Goal: Task Accomplishment & Management: Manage account settings

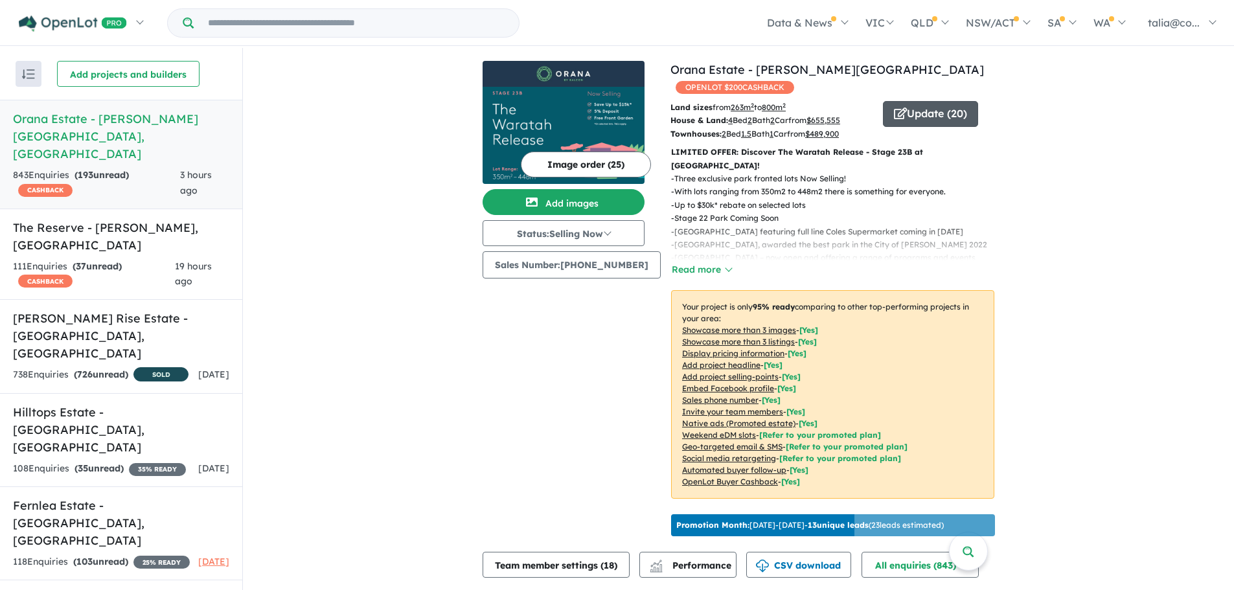
click at [904, 101] on button "Update ( 20 )" at bounding box center [930, 114] width 95 height 26
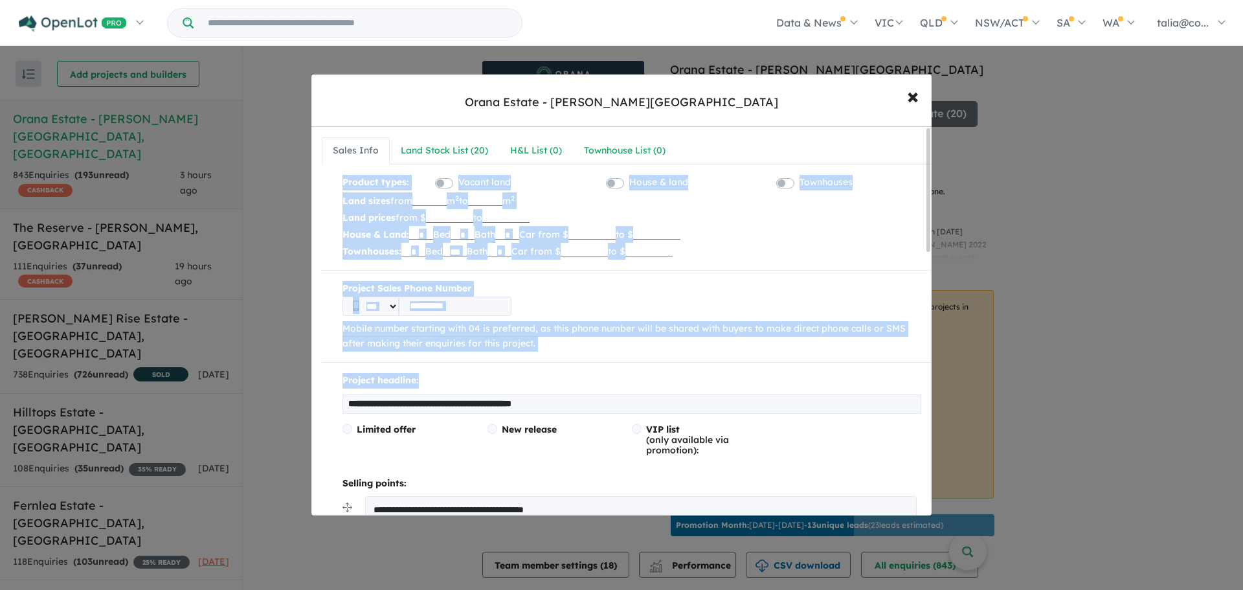
drag, startPoint x: 926, startPoint y: 157, endPoint x: 900, endPoint y: 370, distance: 214.6
click at [908, 101] on span "×" at bounding box center [913, 96] width 12 height 28
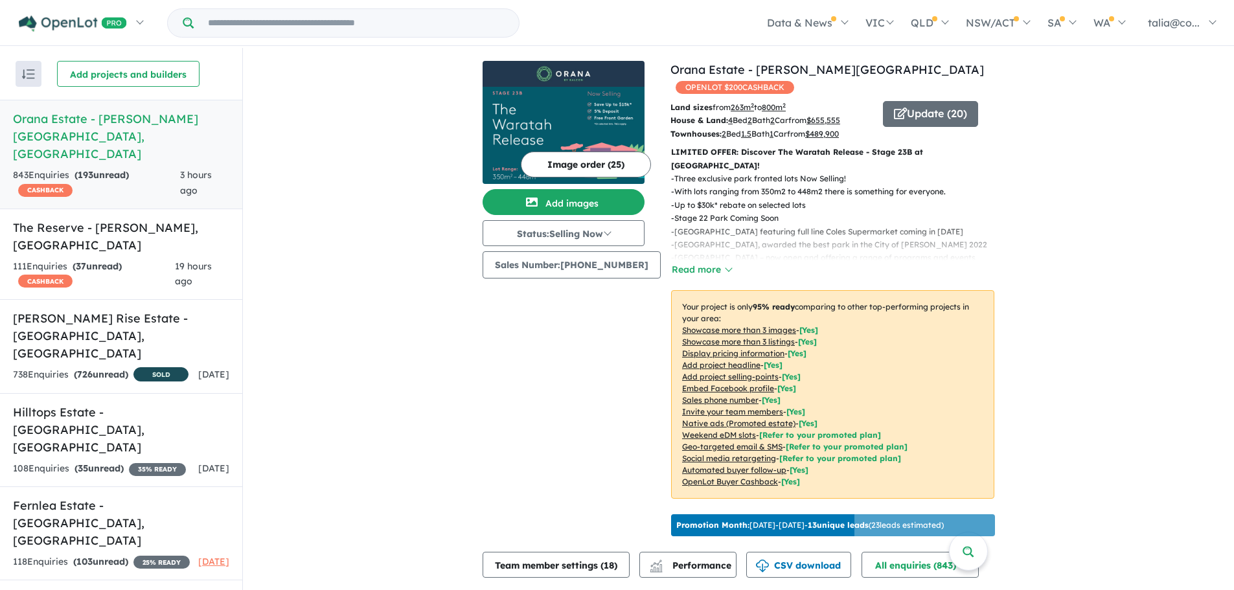
drag, startPoint x: 420, startPoint y: 377, endPoint x: 453, endPoint y: 177, distance: 202.9
click at [571, 92] on img at bounding box center [564, 135] width 162 height 97
click at [587, 204] on button "Add images" at bounding box center [564, 202] width 162 height 26
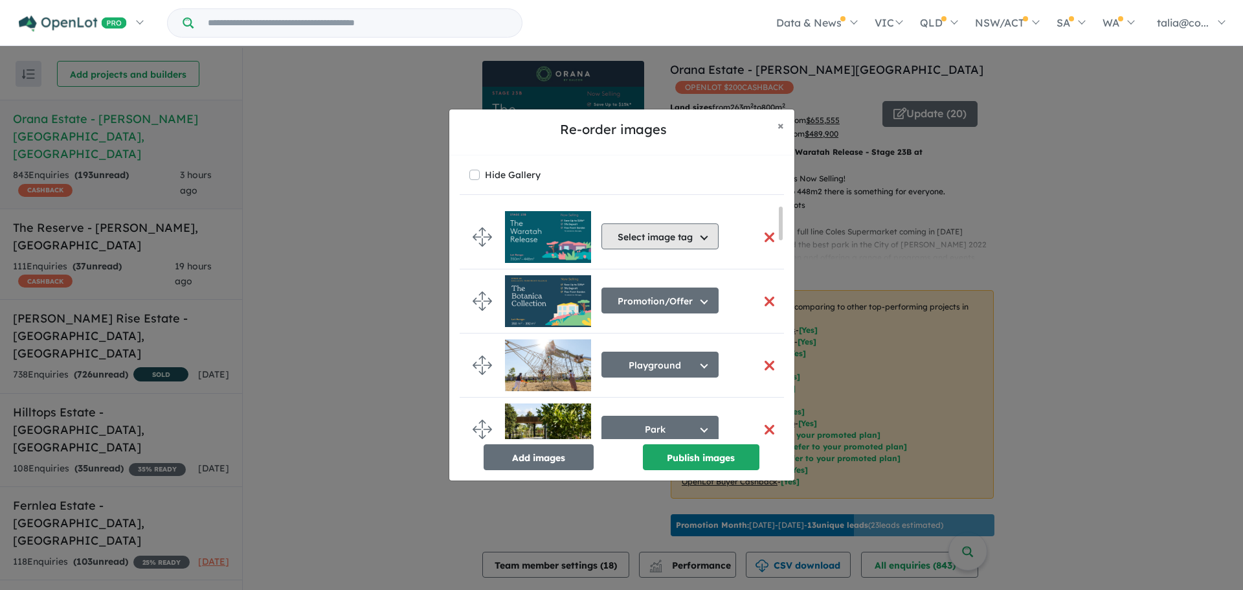
click at [653, 234] on button "Select image tag" at bounding box center [660, 236] width 117 height 26
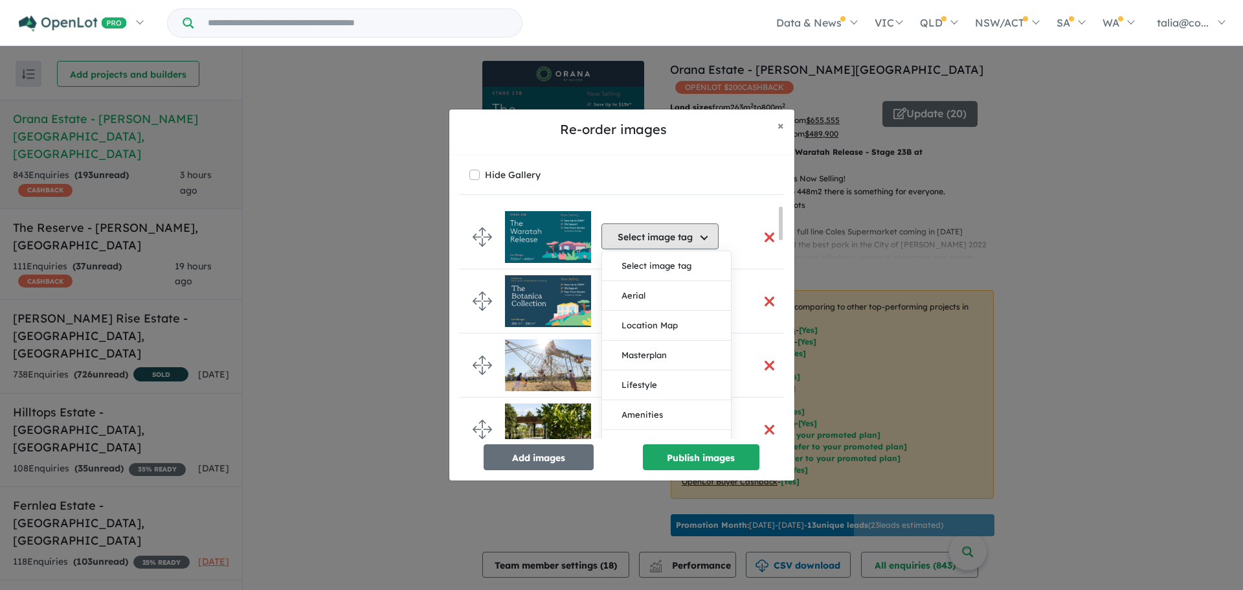
click at [653, 234] on button "Select image tag" at bounding box center [660, 236] width 117 height 26
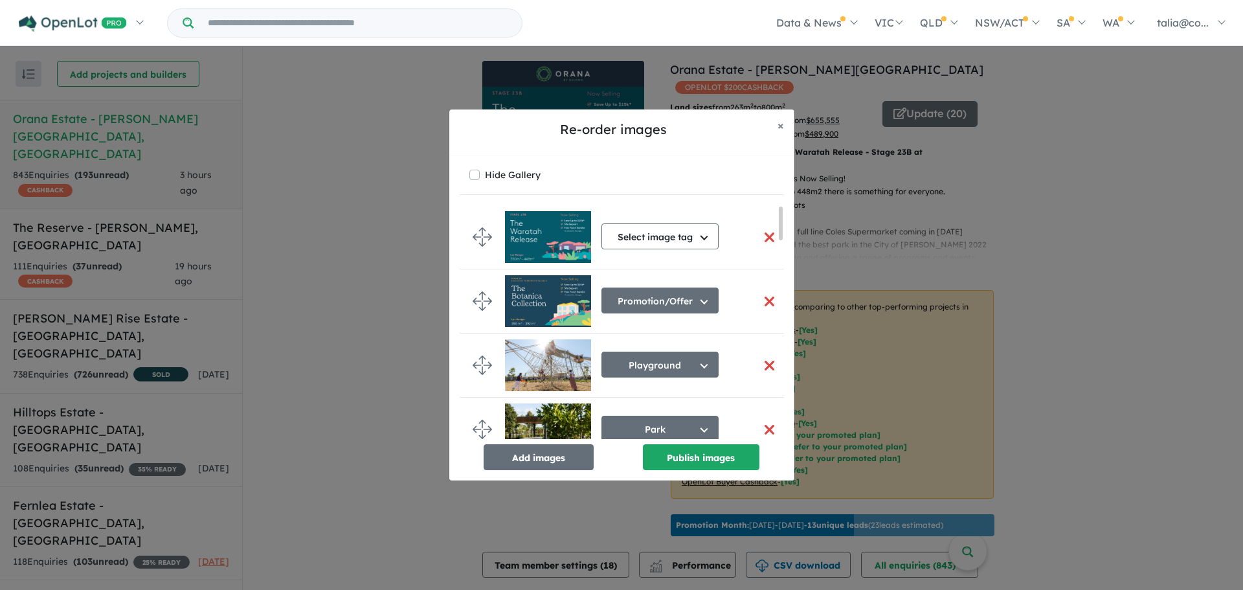
click at [559, 229] on img at bounding box center [548, 237] width 86 height 52
click at [764, 239] on button "button" at bounding box center [769, 237] width 27 height 28
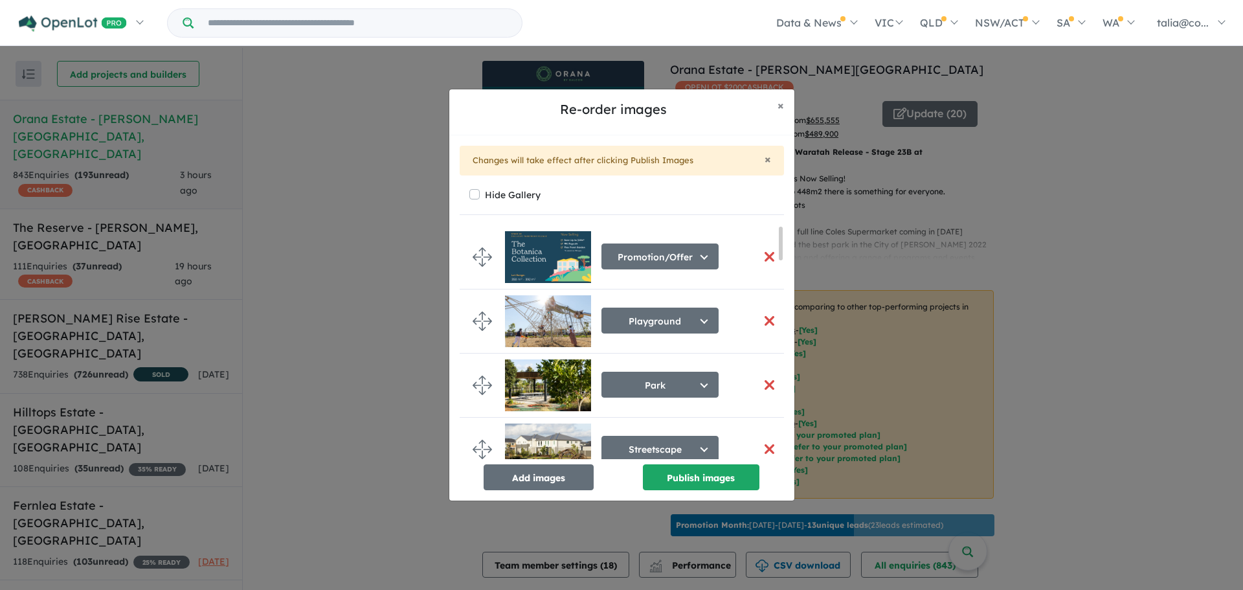
click at [760, 269] on button "button" at bounding box center [769, 257] width 27 height 28
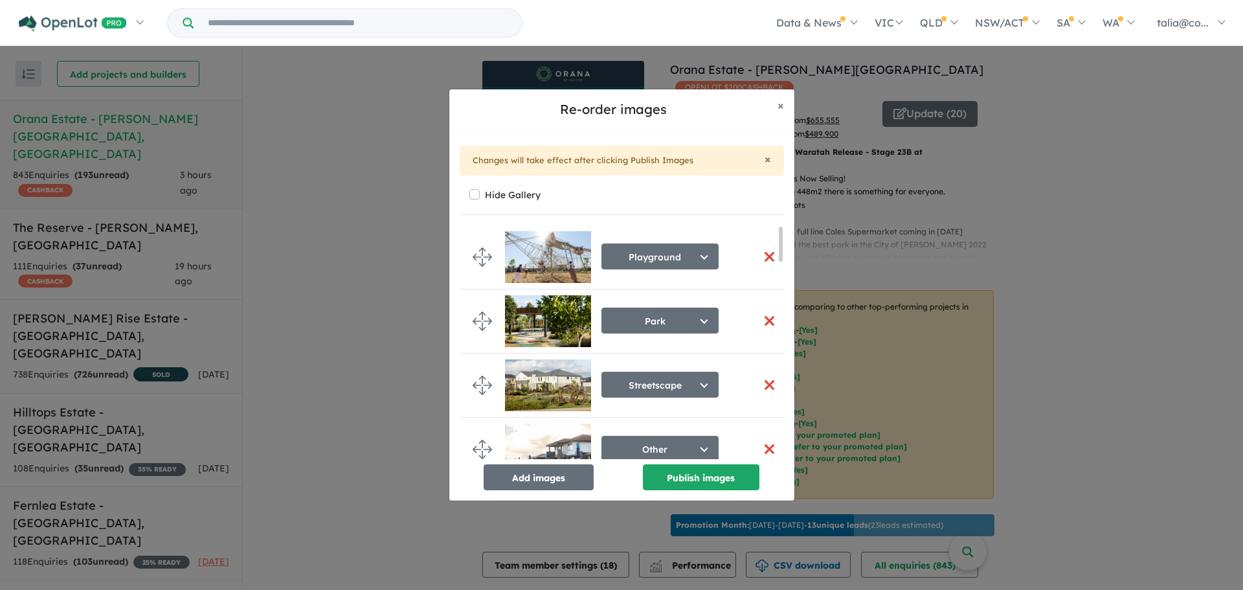
click at [526, 462] on div "Playground Select image tag Aerial Location Map Masterplan Lifestyle Amenities …" at bounding box center [622, 357] width 324 height 265
click at [528, 468] on button "Add images" at bounding box center [539, 477] width 110 height 26
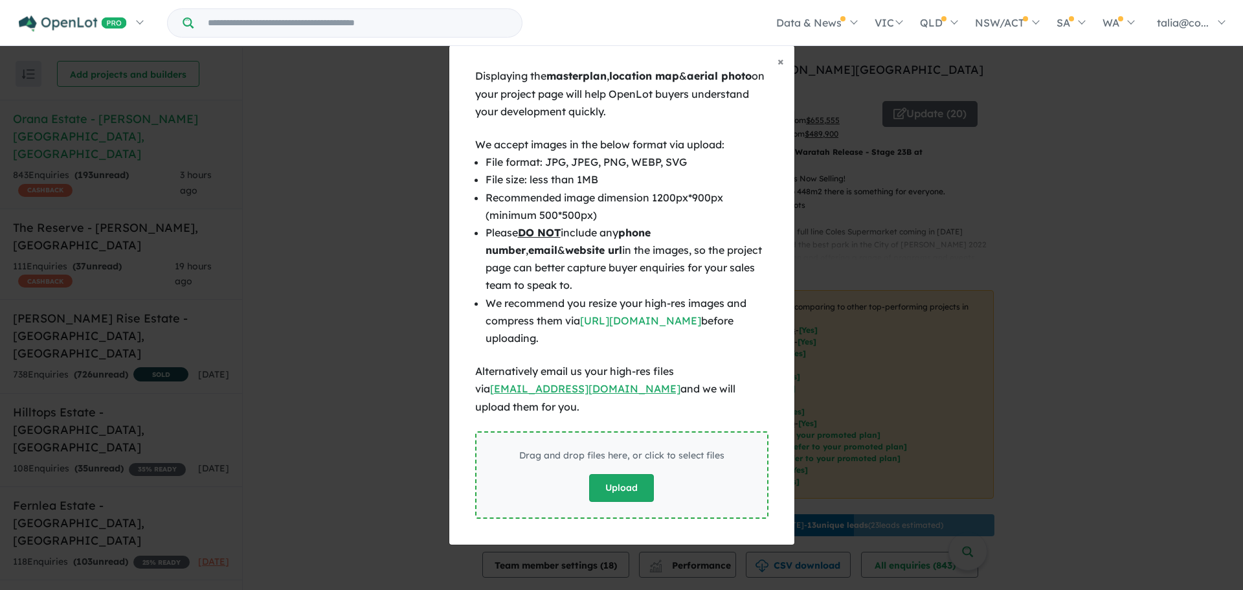
click at [644, 474] on button "Upload" at bounding box center [621, 488] width 65 height 28
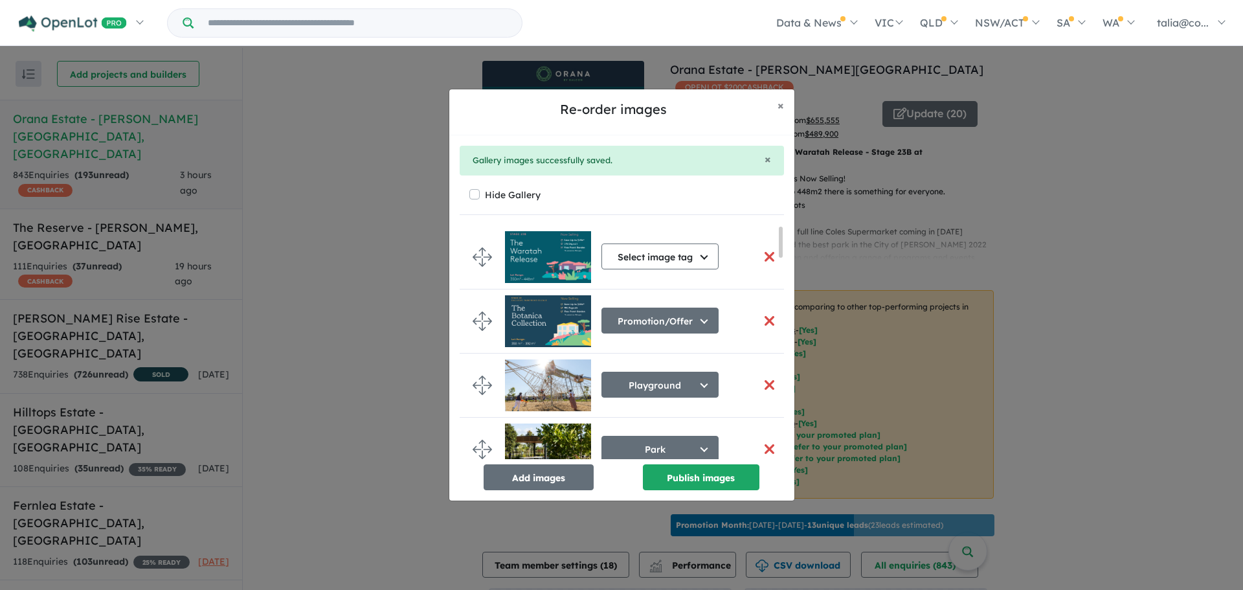
click at [762, 257] on button "button" at bounding box center [769, 257] width 27 height 28
click at [571, 470] on button "Add images" at bounding box center [539, 477] width 110 height 26
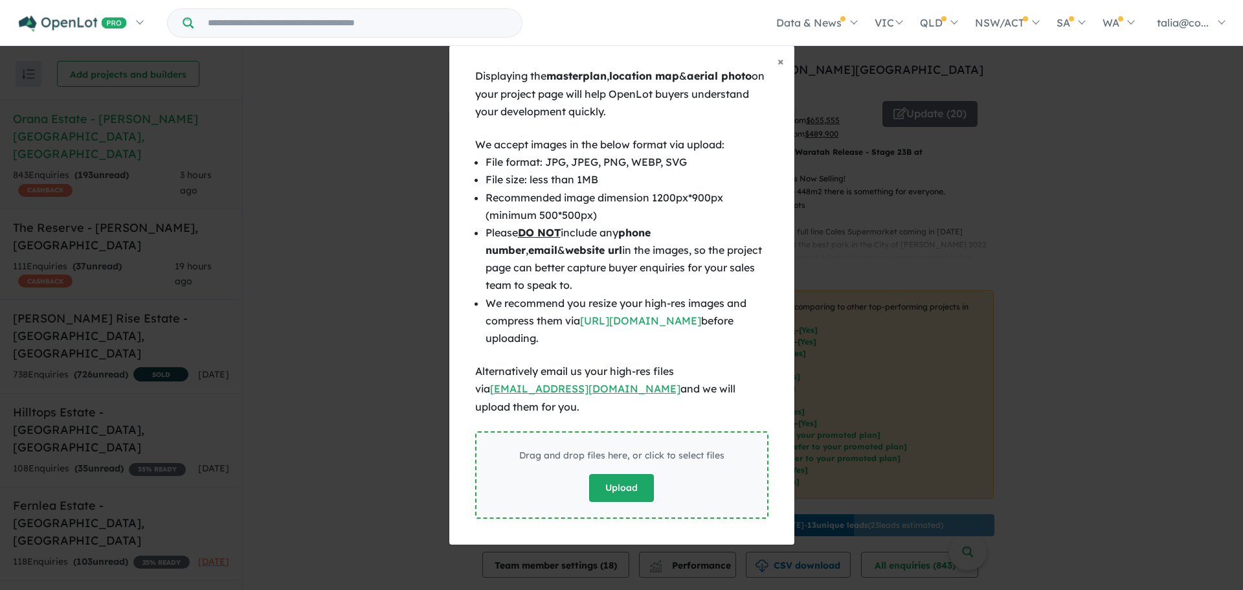
click at [623, 481] on button "Upload" at bounding box center [621, 488] width 65 height 28
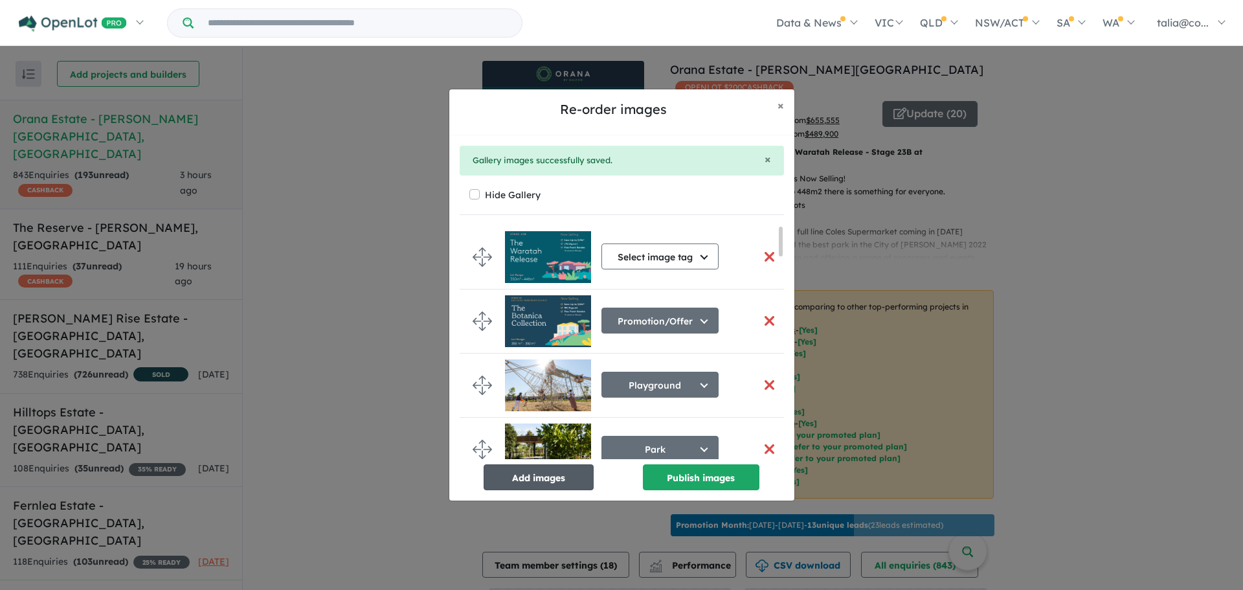
click at [563, 473] on button "Add images" at bounding box center [539, 477] width 110 height 26
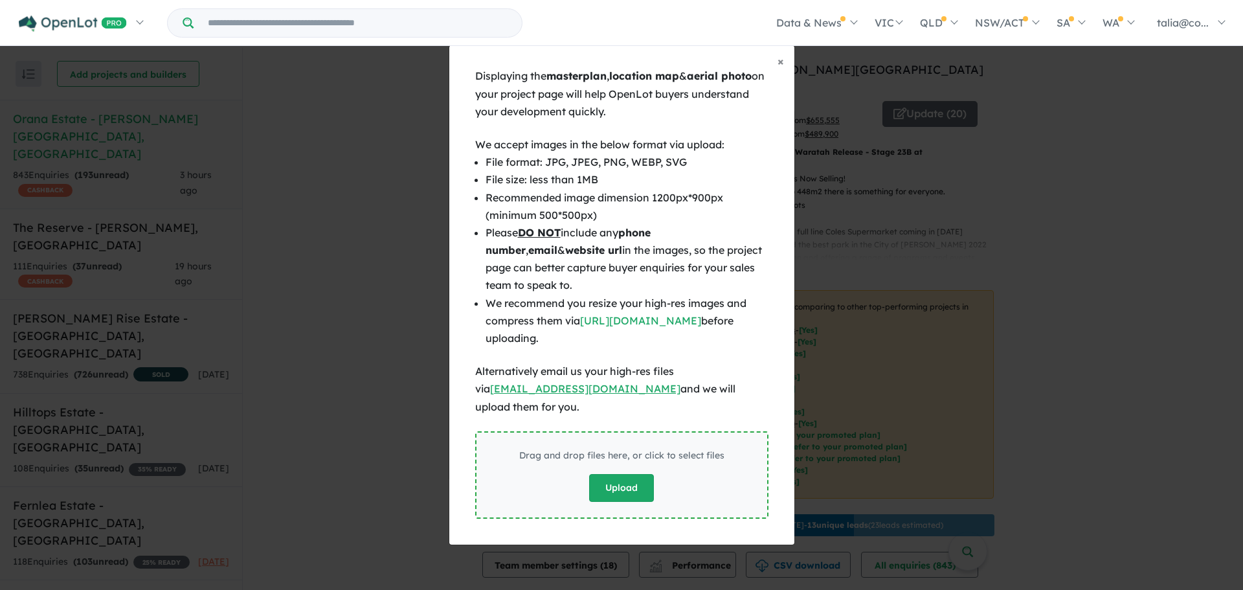
click at [619, 488] on button "Upload" at bounding box center [621, 488] width 65 height 28
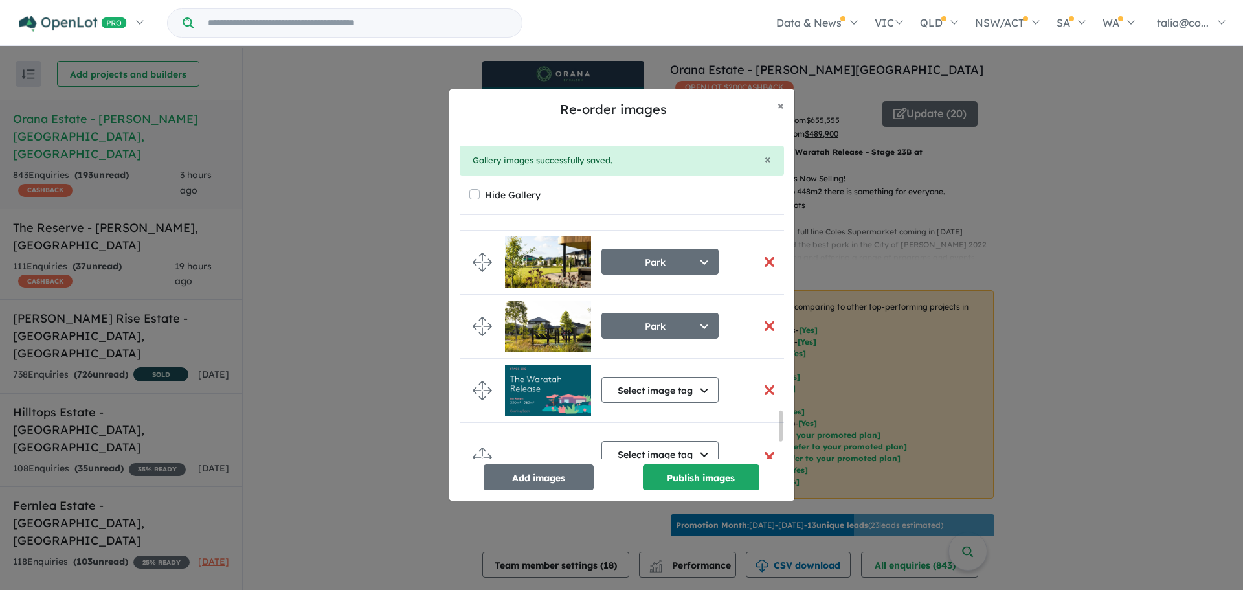
scroll to position [1556, 0]
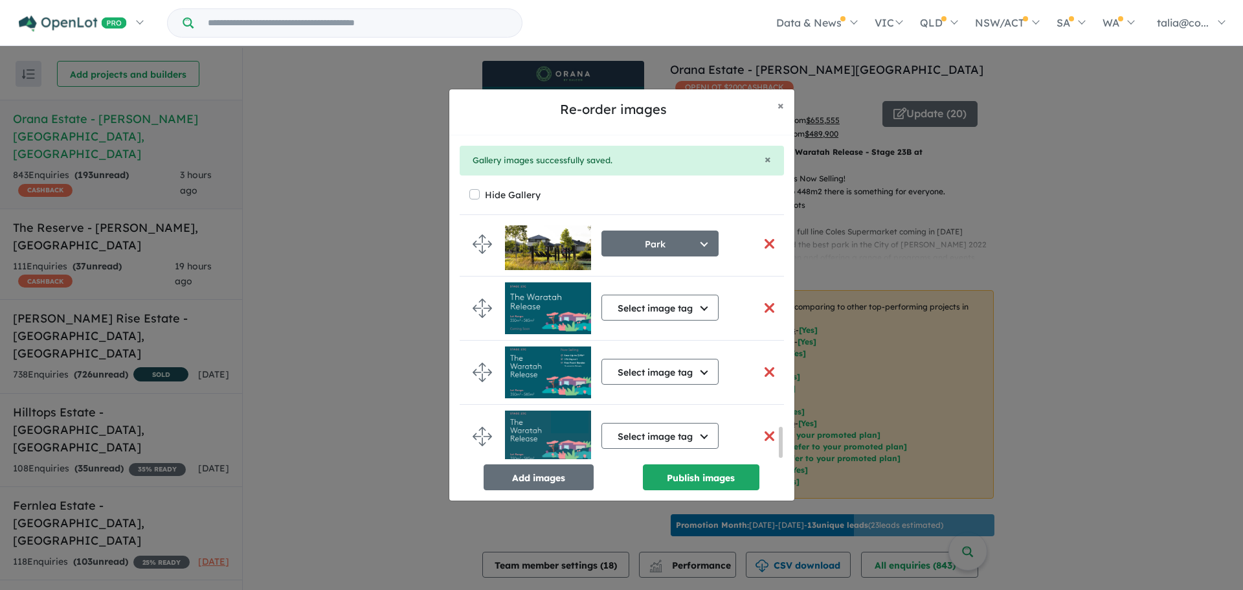
click at [763, 365] on button "button" at bounding box center [769, 372] width 27 height 28
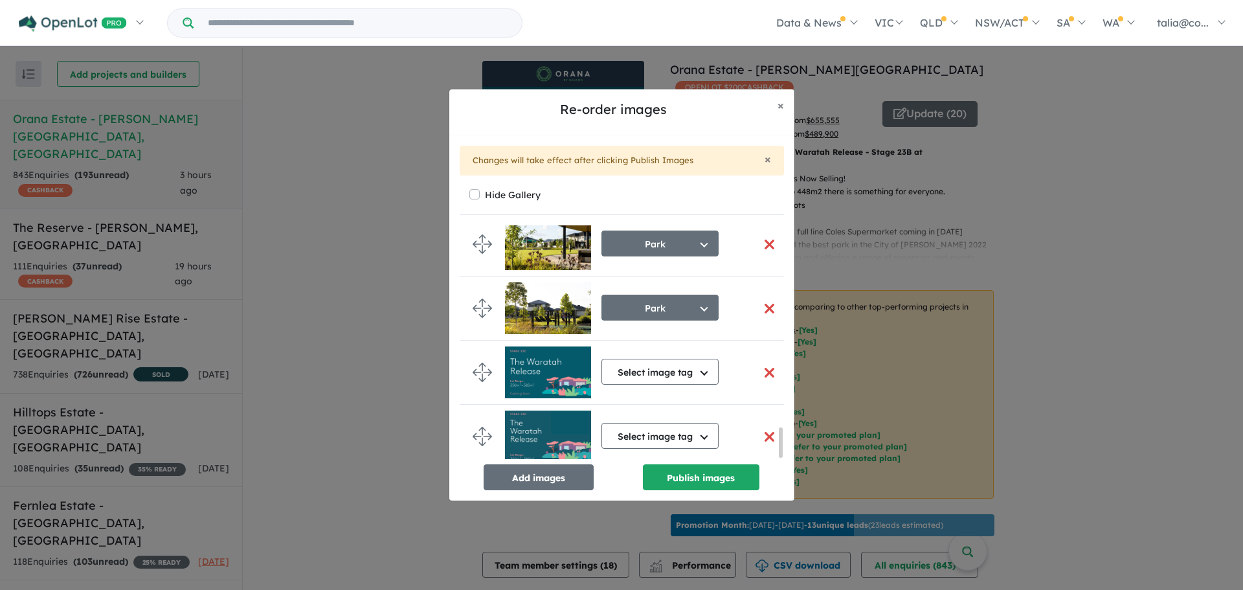
scroll to position [1587, 0]
click at [760, 369] on button "button" at bounding box center [769, 373] width 27 height 28
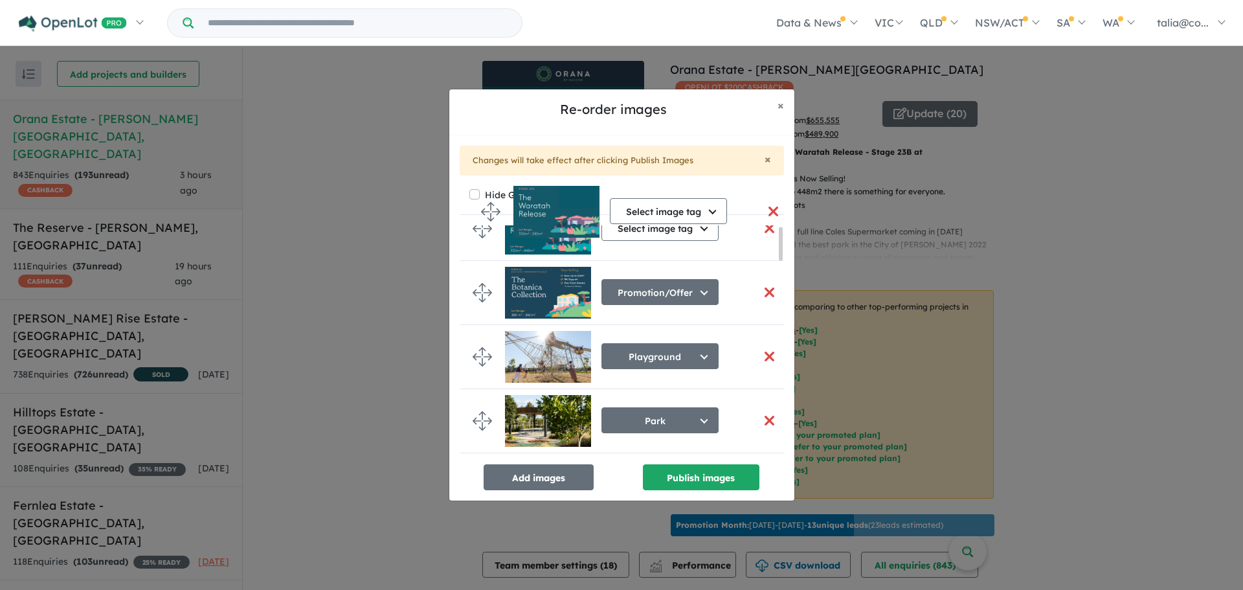
scroll to position [0, 0]
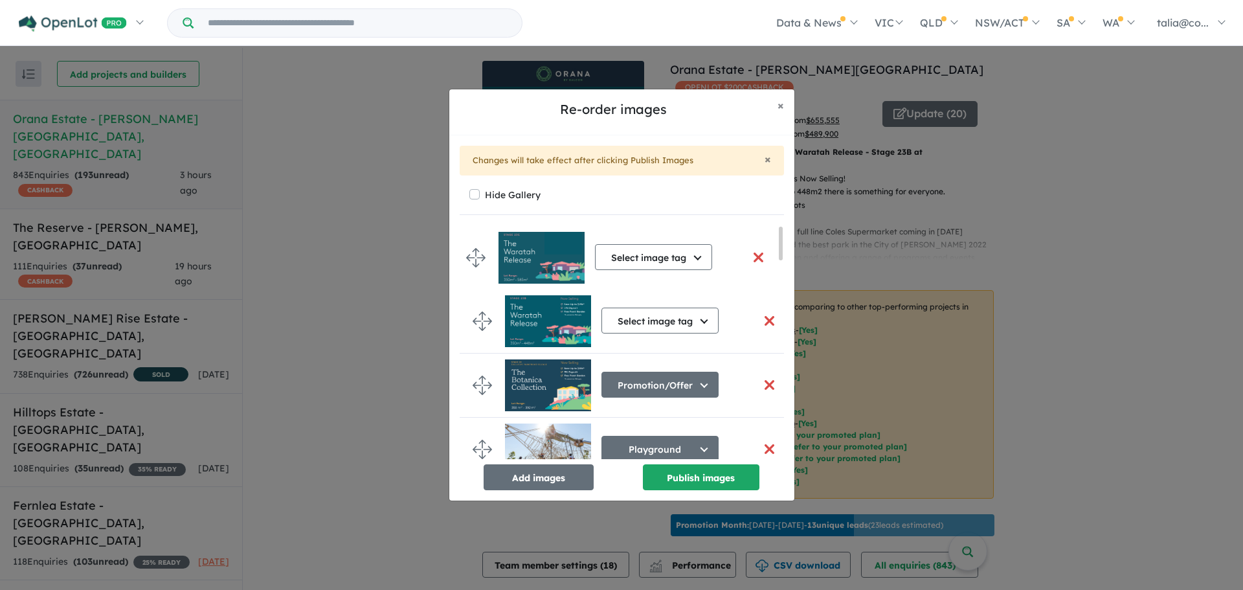
drag, startPoint x: 481, startPoint y: 431, endPoint x: 475, endPoint y: 256, distance: 175.0
click at [769, 319] on button "button" at bounding box center [769, 321] width 27 height 28
click at [764, 319] on button "button" at bounding box center [769, 321] width 27 height 28
click at [685, 261] on button "Select image tag" at bounding box center [660, 257] width 117 height 26
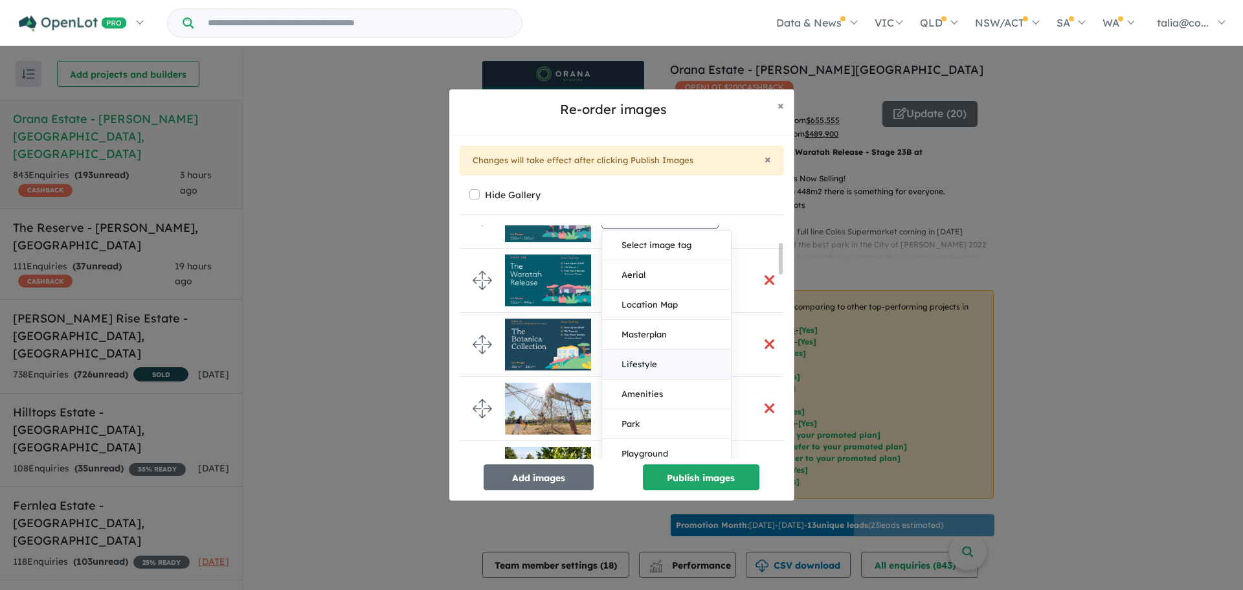
scroll to position [194, 0]
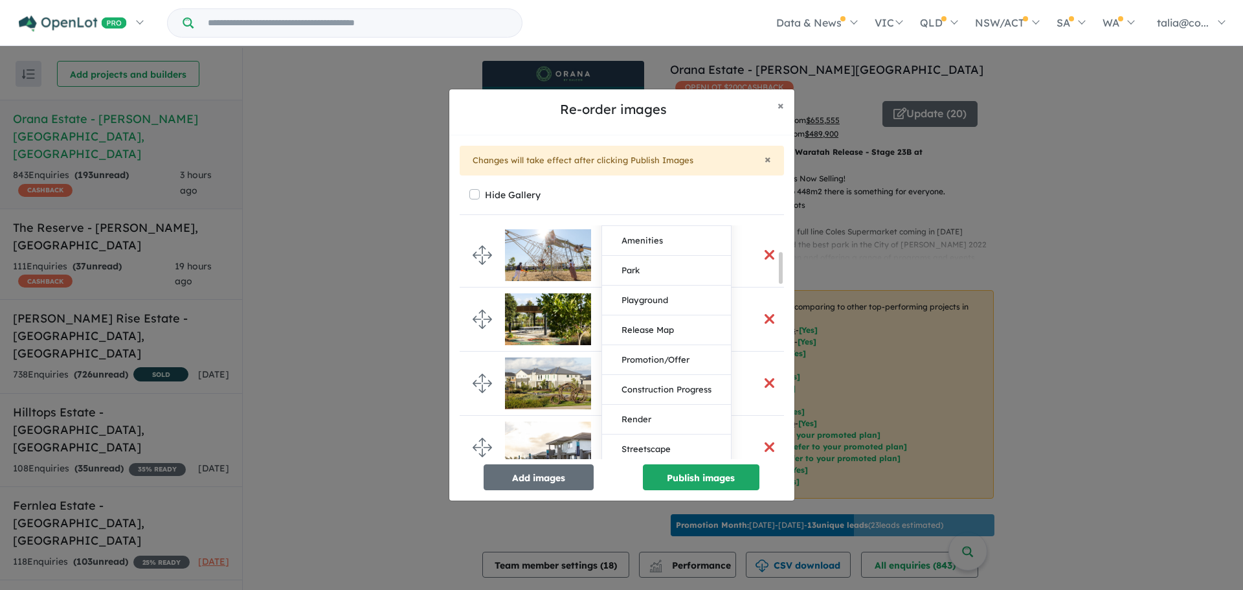
drag, startPoint x: 657, startPoint y: 331, endPoint x: 784, endPoint y: 299, distance: 131.5
click at [785, 300] on div "× Changes will take effect after clicking Publish Images Hide Gallery Select im…" at bounding box center [621, 317] width 345 height 365
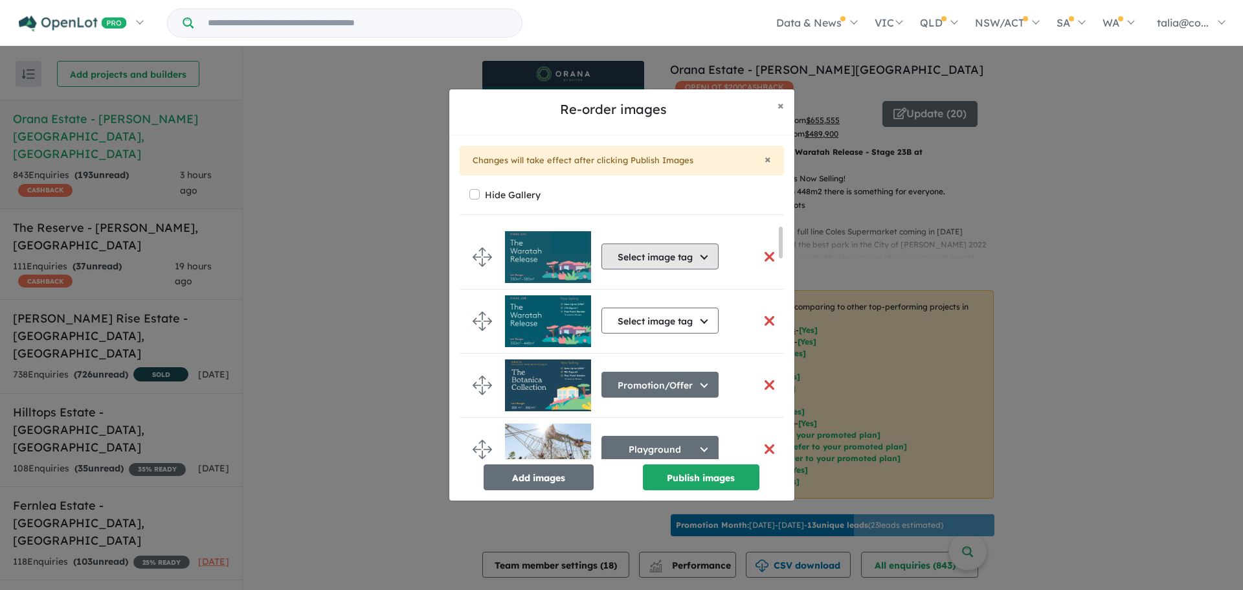
click at [696, 260] on button "Select image tag" at bounding box center [660, 257] width 117 height 26
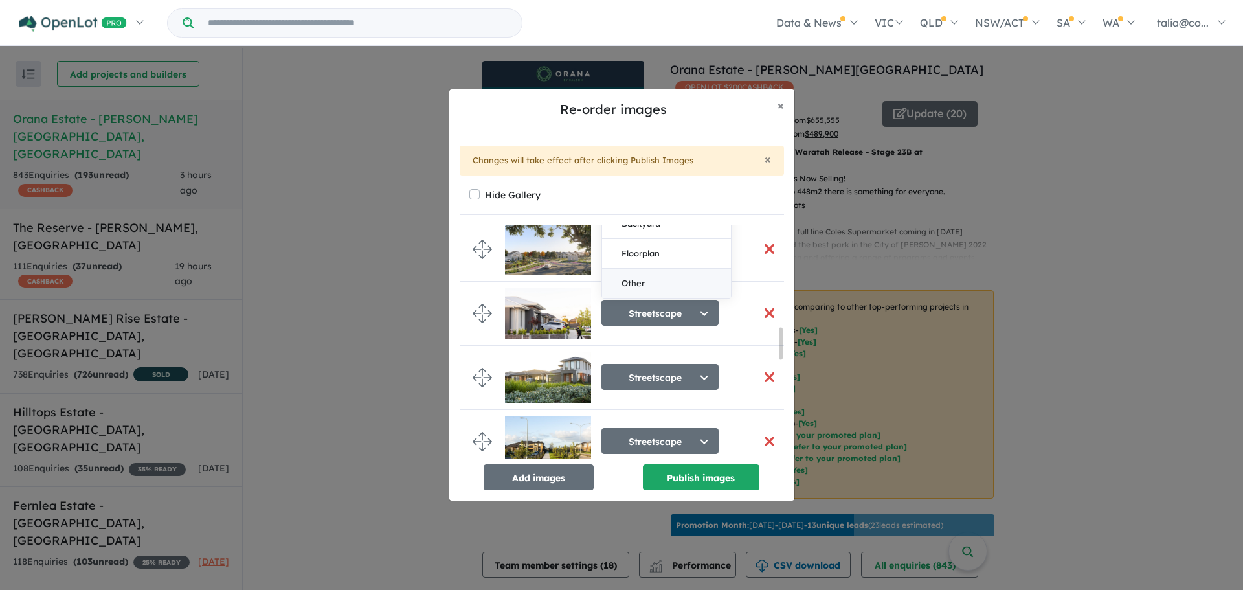
scroll to position [648, 0]
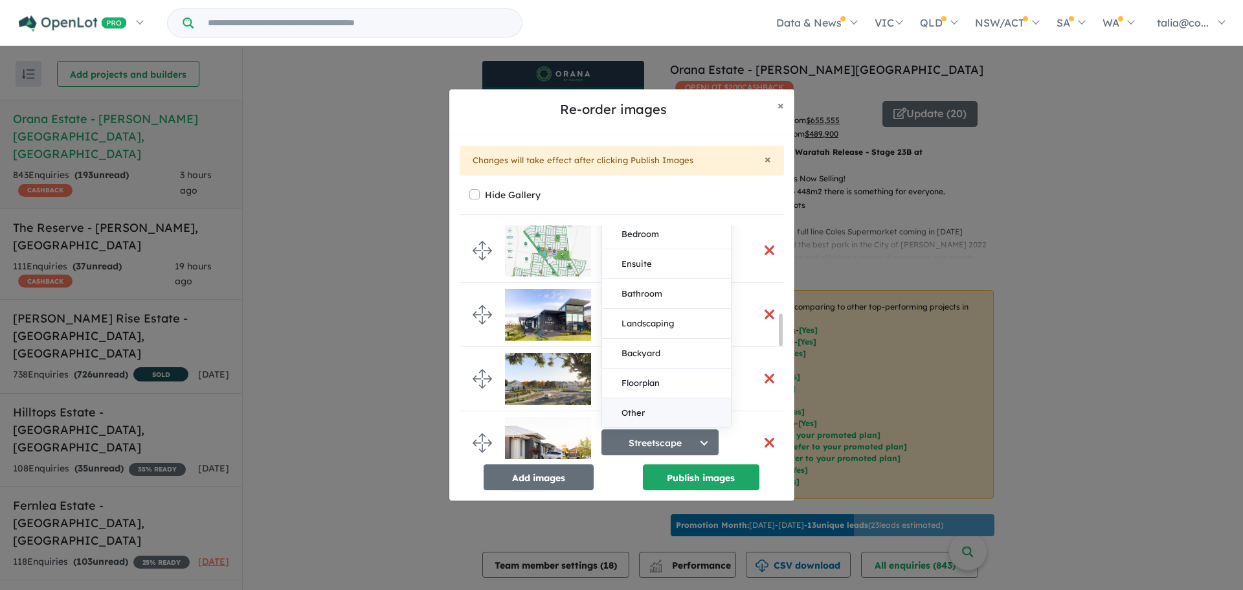
click at [644, 407] on button "Other" at bounding box center [666, 412] width 129 height 29
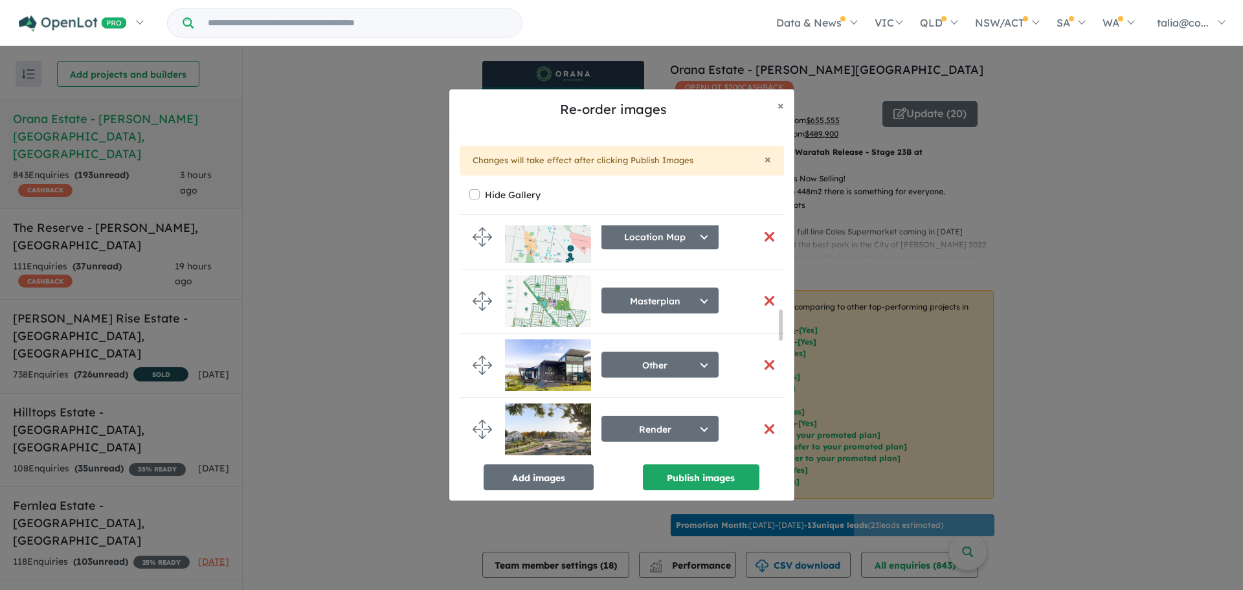
scroll to position [0, 0]
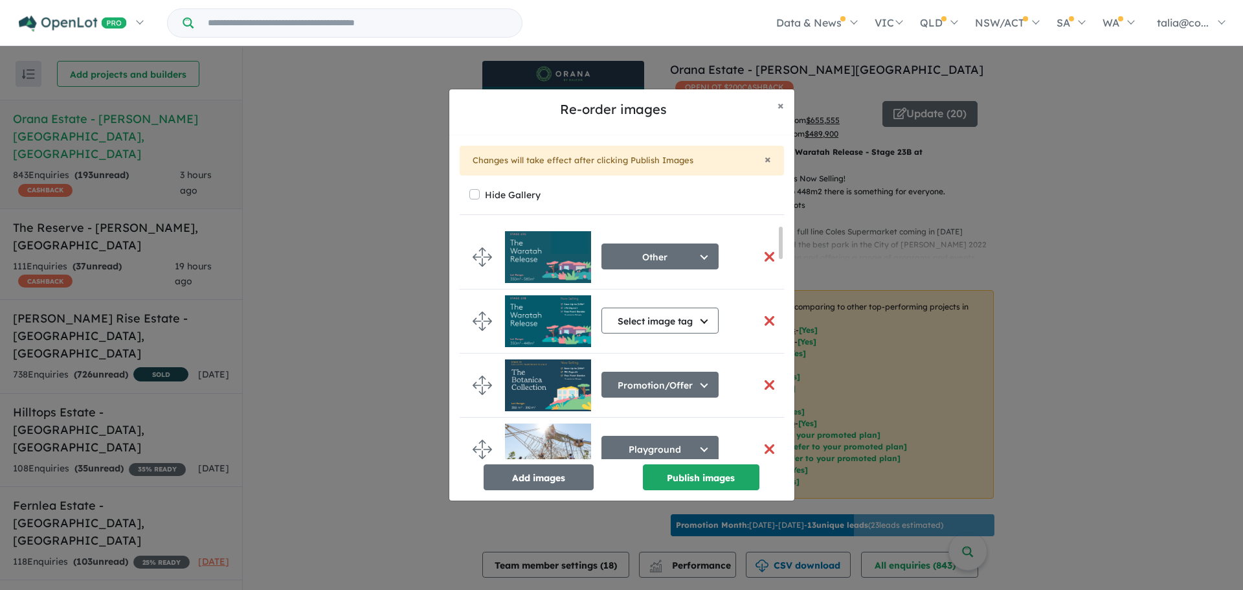
drag, startPoint x: 778, startPoint y: 330, endPoint x: 780, endPoint y: 205, distance: 125.0
click at [780, 205] on div "Hide Gallery Other Select image tag Aerial Location Map Masterplan Lifestyle Am…" at bounding box center [622, 338] width 324 height 304
click at [760, 316] on button "button" at bounding box center [769, 321] width 27 height 28
click at [767, 319] on button "button" at bounding box center [769, 321] width 27 height 28
click at [760, 317] on button "button" at bounding box center [769, 321] width 27 height 28
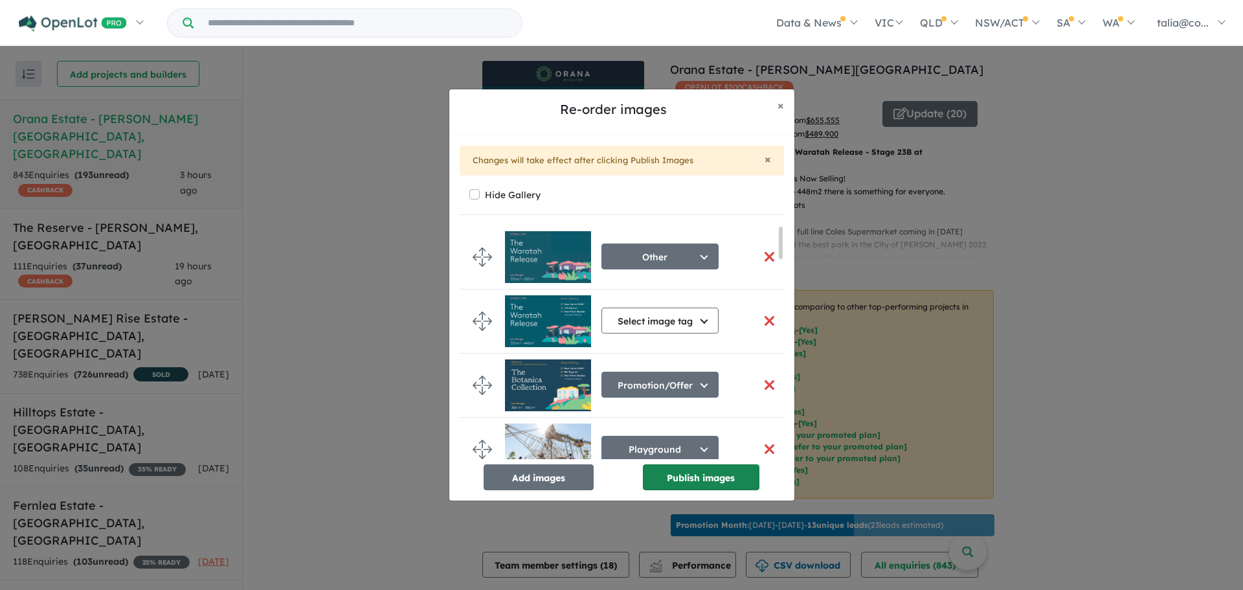
click at [694, 471] on button "Publish images" at bounding box center [701, 477] width 117 height 26
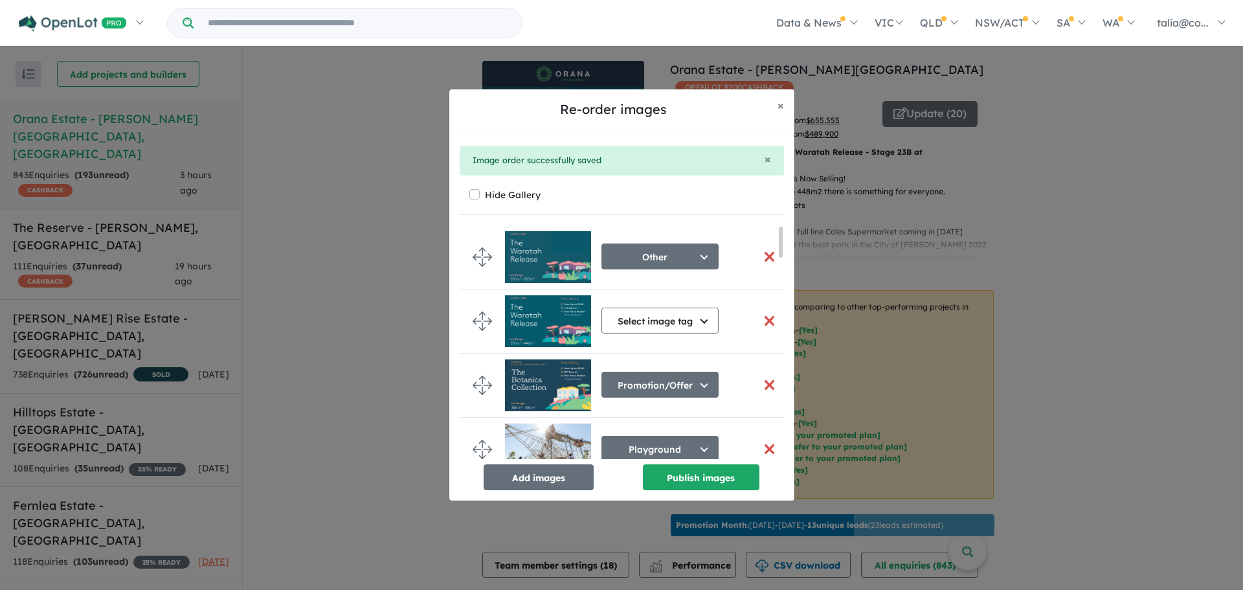
click at [764, 324] on button "button" at bounding box center [769, 321] width 27 height 28
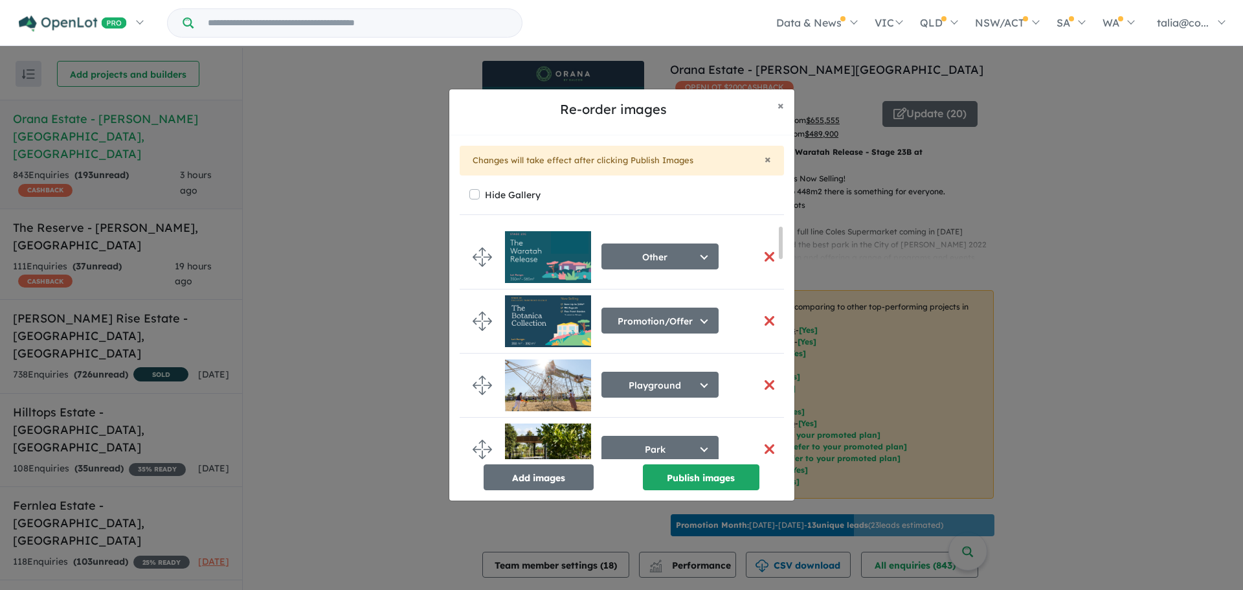
click at [764, 324] on button "button" at bounding box center [769, 321] width 27 height 28
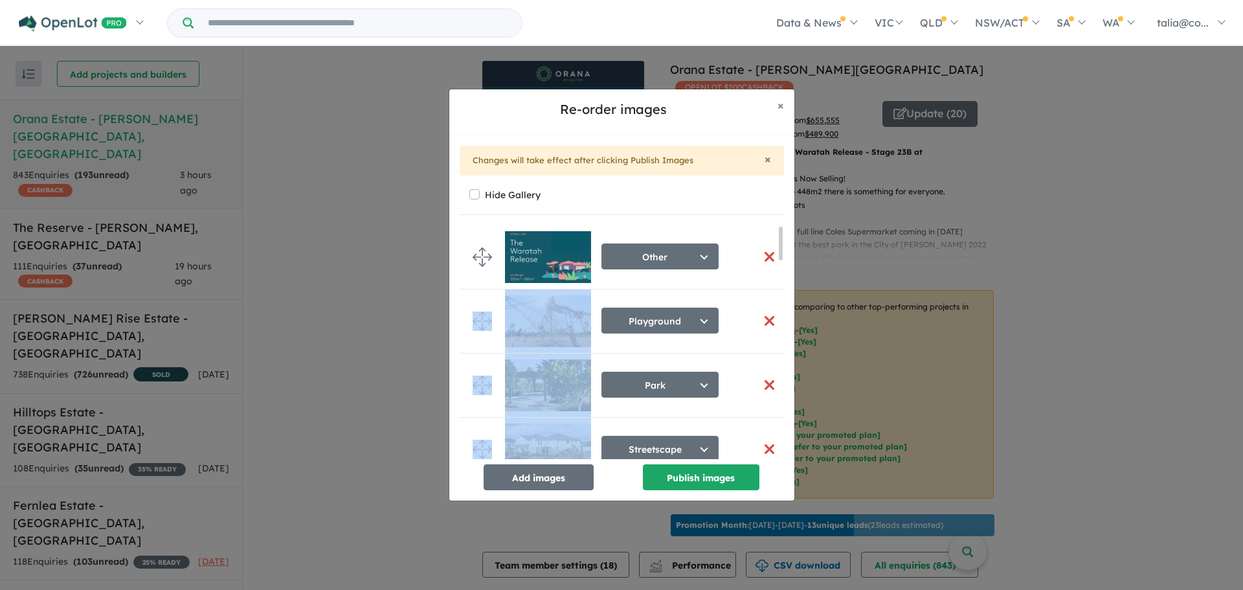
drag, startPoint x: 783, startPoint y: 236, endPoint x: 773, endPoint y: 435, distance: 199.7
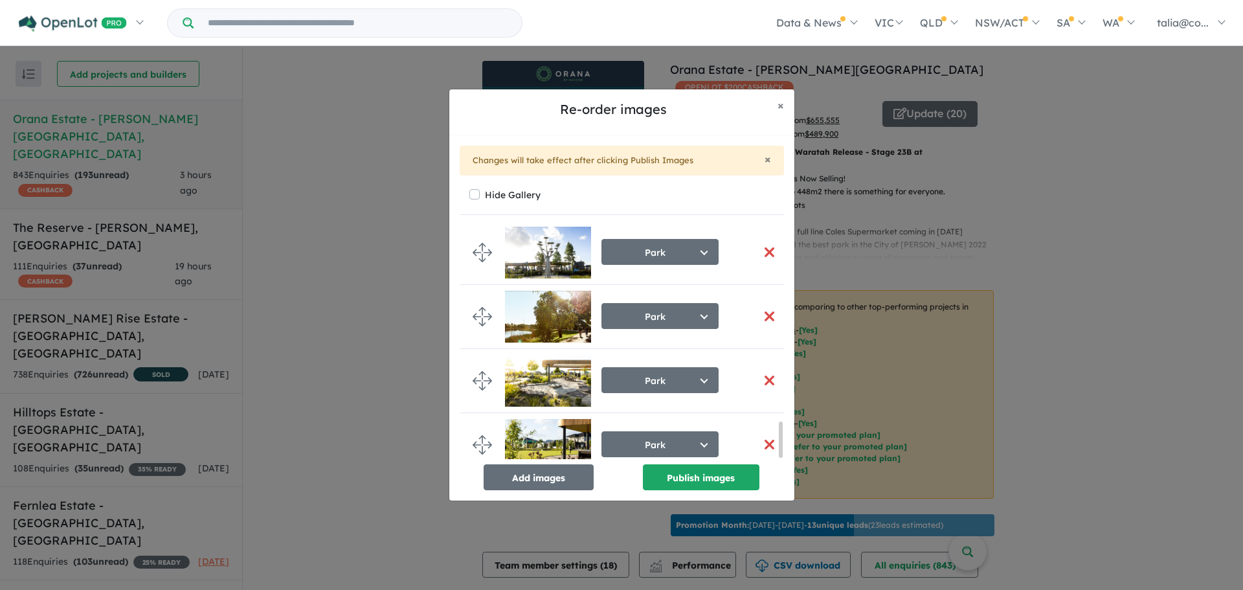
scroll to position [1300, 0]
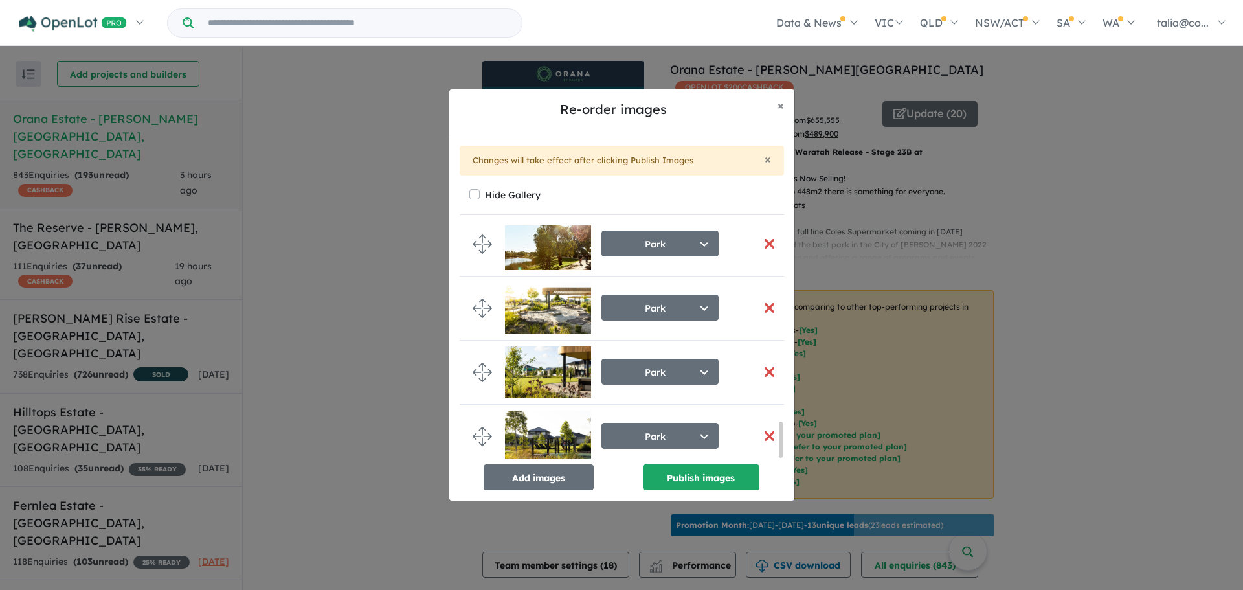
drag, startPoint x: 778, startPoint y: 233, endPoint x: 780, endPoint y: 459, distance: 226.0
click at [780, 459] on div "Other Select image tag Aerial Location Map Masterplan Lifestyle Amenities Park …" at bounding box center [622, 357] width 324 height 265
click at [729, 477] on button "Publish images" at bounding box center [701, 477] width 117 height 26
